Goal: Information Seeking & Learning: Learn about a topic

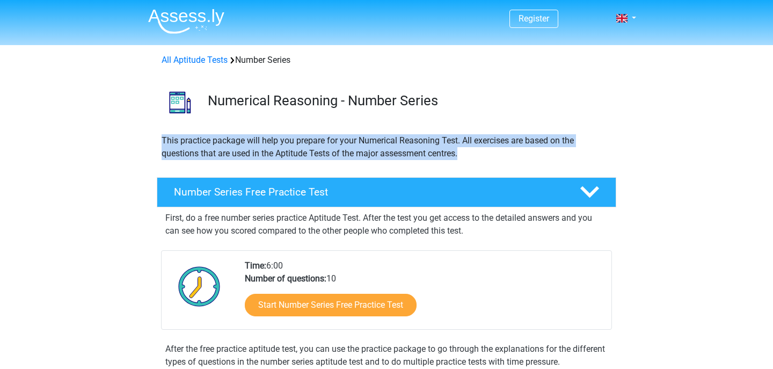
drag, startPoint x: 155, startPoint y: 138, endPoint x: 492, endPoint y: 149, distance: 337.9
click at [492, 148] on div "This practice package will help you prepare for your Numerical Reasoning Test. …" at bounding box center [387, 151] width 510 height 34
click at [492, 149] on p "This practice package will help you prepare for your Numerical Reasoning Test. …" at bounding box center [387, 147] width 450 height 26
drag, startPoint x: 159, startPoint y: 138, endPoint x: 479, endPoint y: 149, distance: 320.2
click at [479, 149] on div "This practice package will help you prepare for your Numerical Reasoning Test. …" at bounding box center [386, 151] width 459 height 34
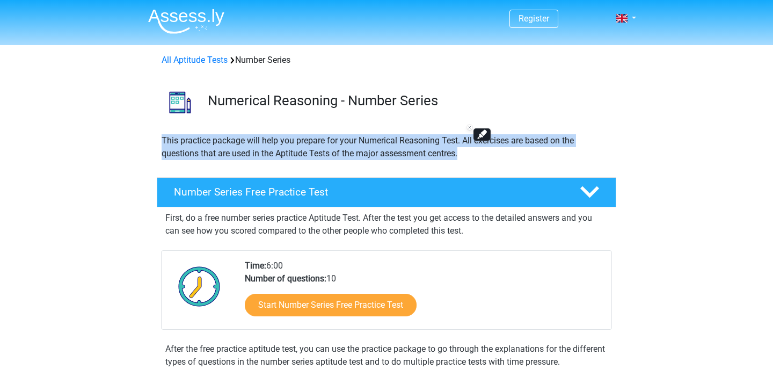
click at [479, 149] on p "This practice package will help you prepare for your Numerical Reasoning Test. …" at bounding box center [387, 147] width 450 height 26
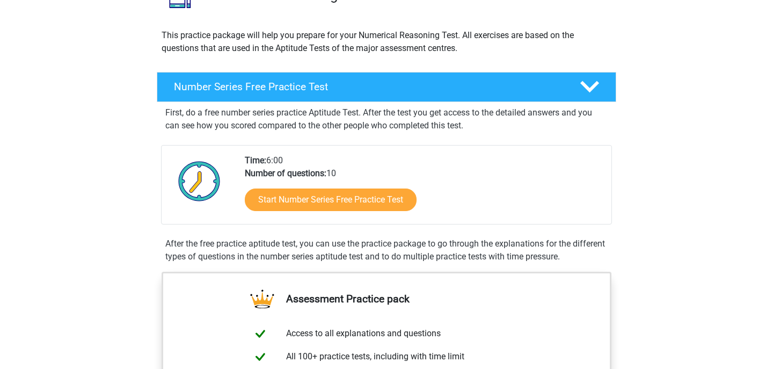
scroll to position [106, 0]
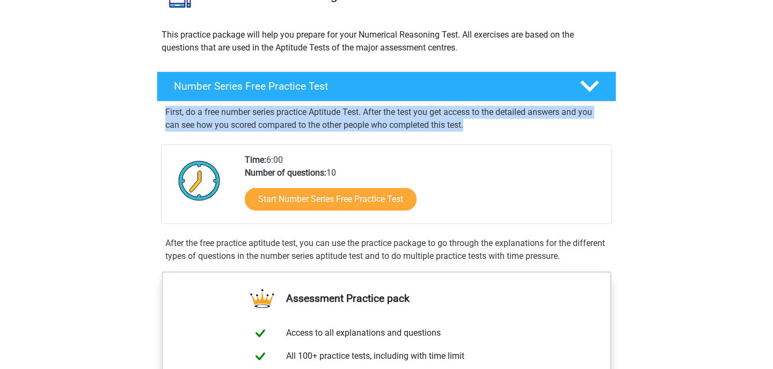
drag, startPoint x: 154, startPoint y: 113, endPoint x: 498, endPoint y: 120, distance: 344.2
click at [498, 120] on div "Number Series Free Practice Test First, do a free number series practice Aptitu…" at bounding box center [386, 168] width 484 height 195
click at [498, 120] on p "First, do a free number series practice Aptitude Test. After the test you get a…" at bounding box center [386, 119] width 442 height 26
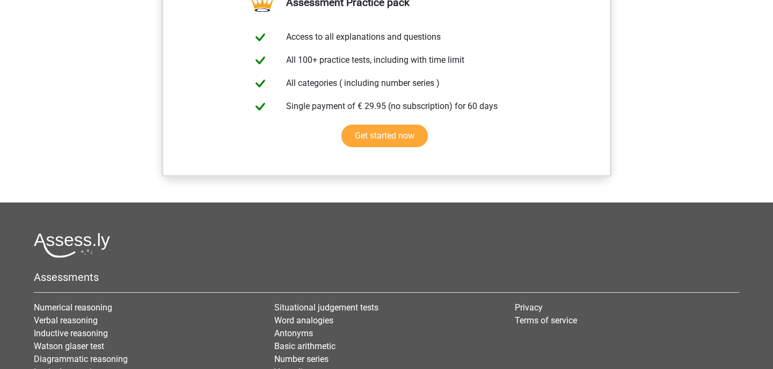
scroll to position [921, 0]
